Goal: Transaction & Acquisition: Subscribe to service/newsletter

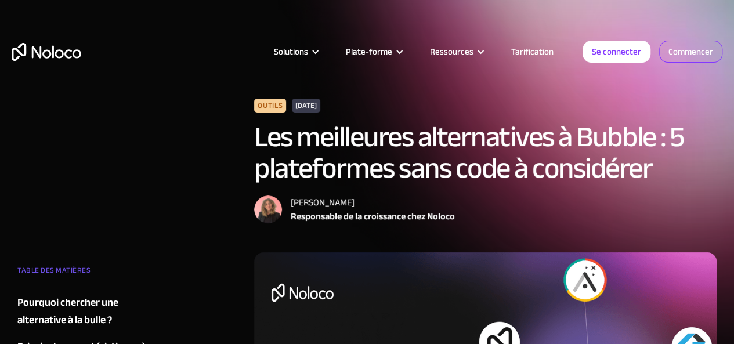
click at [698, 56] on font "Commencer" at bounding box center [690, 51] width 45 height 16
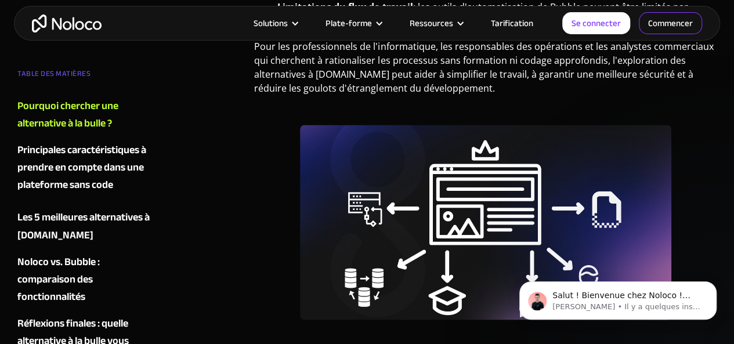
scroll to position [870, 0]
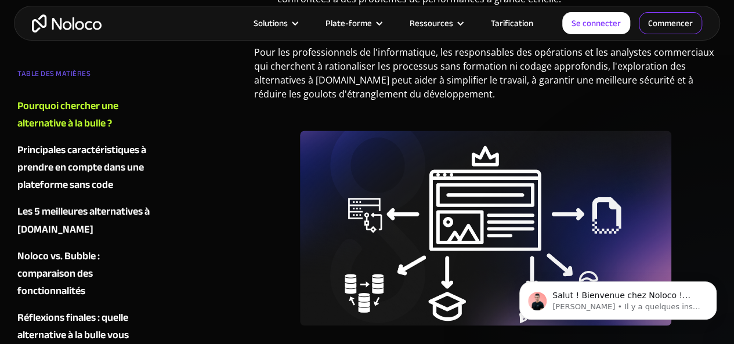
click at [679, 21] on font "Commencer" at bounding box center [670, 23] width 45 height 16
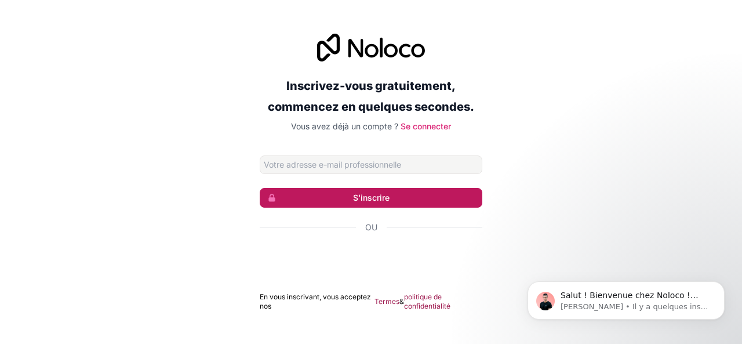
click at [389, 197] on font "S'inscrire" at bounding box center [371, 198] width 37 height 10
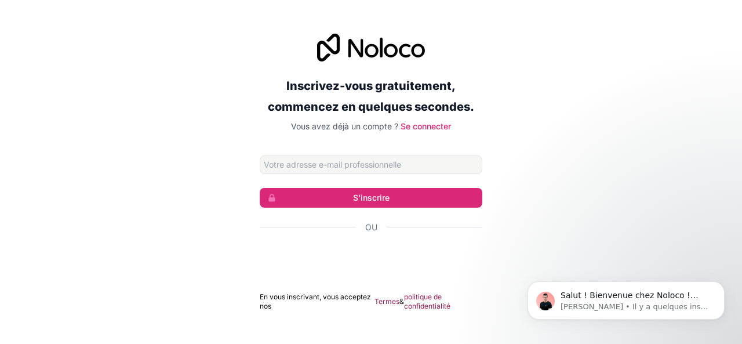
click at [450, 131] on p "Vous avez déjà un compte ? Se connecter" at bounding box center [371, 127] width 223 height 12
click at [394, 169] on input "Adresse email" at bounding box center [371, 164] width 223 height 19
type input "nicolasmainville15@gmail.com"
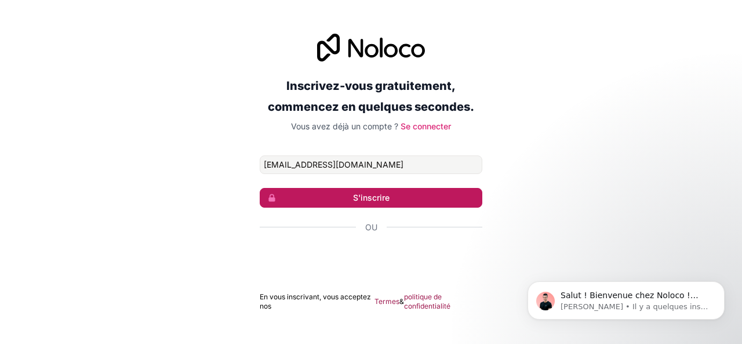
click at [411, 198] on button "S'inscrire" at bounding box center [371, 198] width 223 height 20
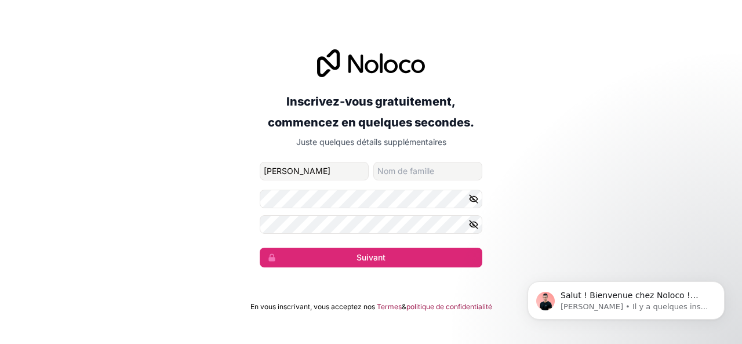
type input "nicolas"
click at [446, 172] on input "nom de famille" at bounding box center [427, 171] width 109 height 19
type input "mainville"
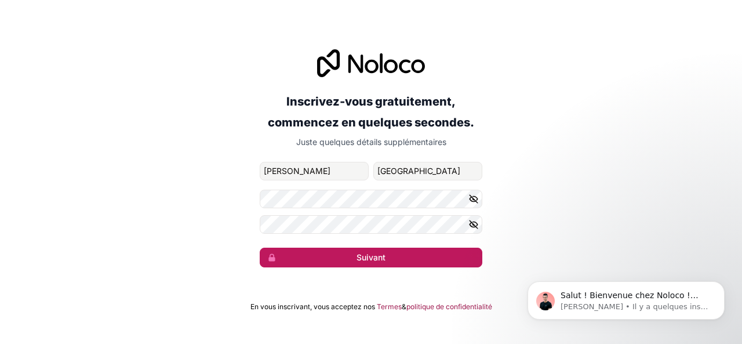
click at [373, 258] on font "Suivant" at bounding box center [371, 257] width 29 height 10
click at [387, 254] on button "Suivant" at bounding box center [371, 258] width 223 height 20
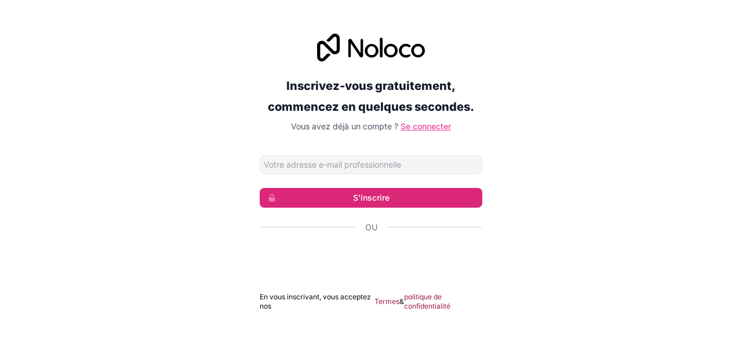
click at [420, 122] on font "Se connecter" at bounding box center [426, 126] width 50 height 10
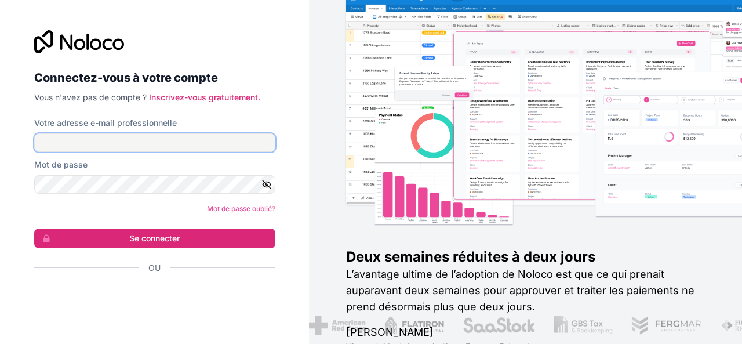
click at [189, 136] on input "Votre adresse e-mail professionnelle" at bounding box center [154, 142] width 241 height 19
type input "nicolasmainville15@gmail.com"
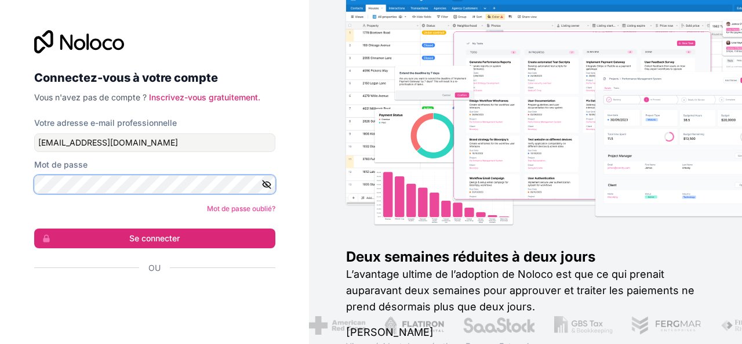
click at [34, 228] on button "Se connecter" at bounding box center [154, 238] width 241 height 20
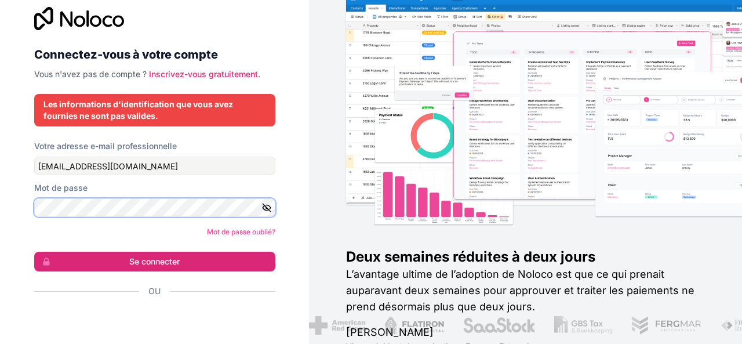
scroll to position [23, 0]
